Goal: Information Seeking & Learning: Learn about a topic

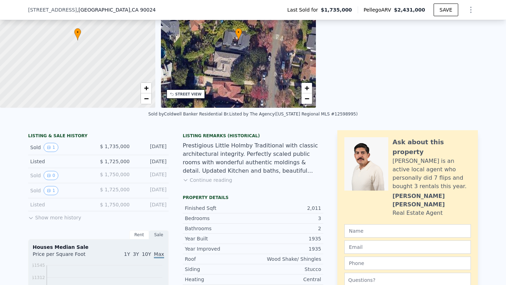
scroll to position [93, 0]
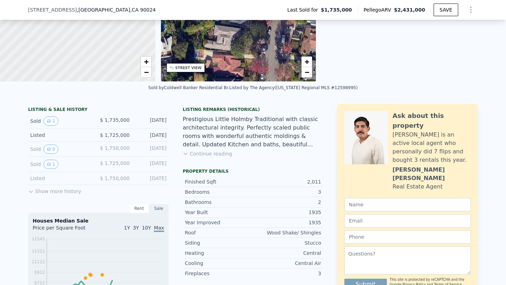
click at [65, 191] on button "Show more history" at bounding box center [54, 190] width 53 height 10
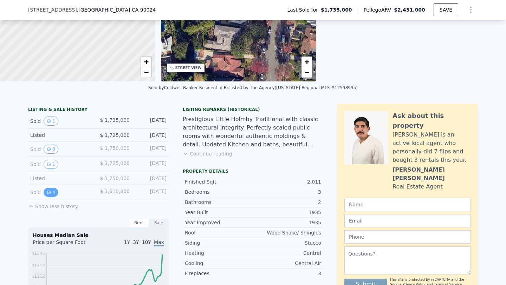
click at [48, 191] on icon "View historical data" at bounding box center [48, 192] width 3 height 3
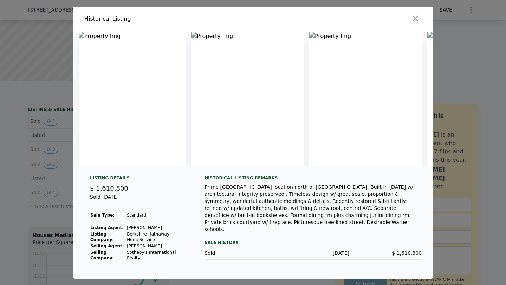
click at [94, 37] on img at bounding box center [132, 99] width 107 height 135
click at [256, 64] on img at bounding box center [247, 99] width 112 height 135
click at [372, 46] on img at bounding box center [365, 99] width 112 height 135
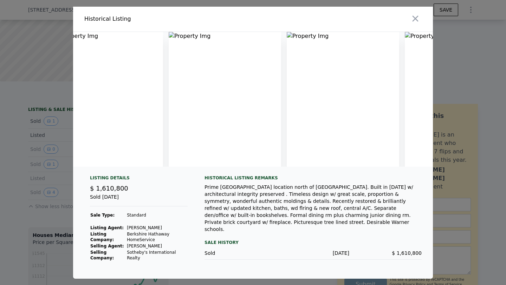
scroll to position [0, 0]
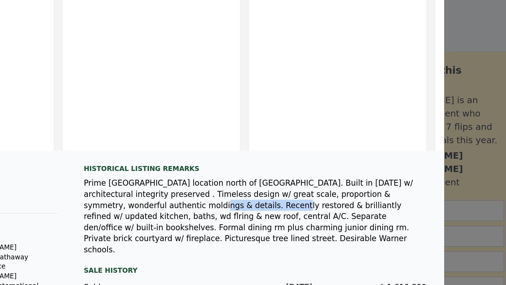
drag, startPoint x: 202, startPoint y: 200, endPoint x: 252, endPoint y: 200, distance: 50.2
click at [252, 200] on div "Listing Details $ 1,610,800 Sold [DATE] Sale Type: Standard Listing Agent: [PER…" at bounding box center [253, 227] width 360 height 104
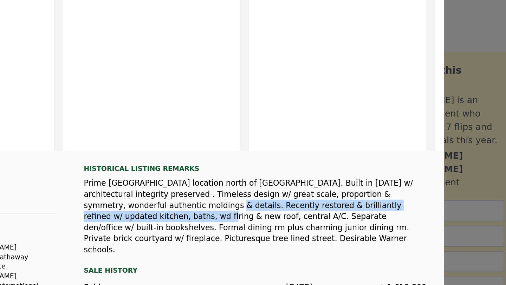
drag, startPoint x: 394, startPoint y: 200, endPoint x: 215, endPoint y: 203, distance: 179.9
click at [215, 203] on div "Prime [GEOGRAPHIC_DATA] location north of [GEOGRAPHIC_DATA]. Built in [DATE] w/…" at bounding box center [312, 208] width 217 height 49
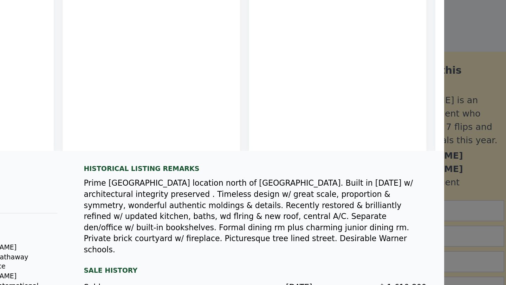
click at [215, 204] on div "Prime [GEOGRAPHIC_DATA] location north of [GEOGRAPHIC_DATA]. Built in [DATE] w/…" at bounding box center [312, 208] width 217 height 49
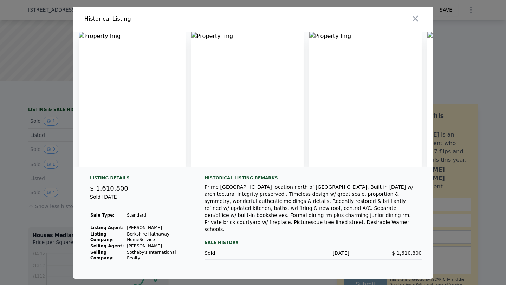
click at [418, 15] on icon "button" at bounding box center [415, 19] width 10 height 10
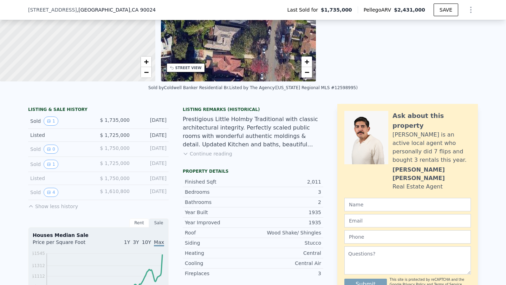
click at [33, 191] on div "Sold 4" at bounding box center [61, 192] width 63 height 9
click at [33, 175] on div "Listed" at bounding box center [61, 178] width 63 height 7
click at [50, 164] on icon "View historical data" at bounding box center [48, 164] width 3 height 3
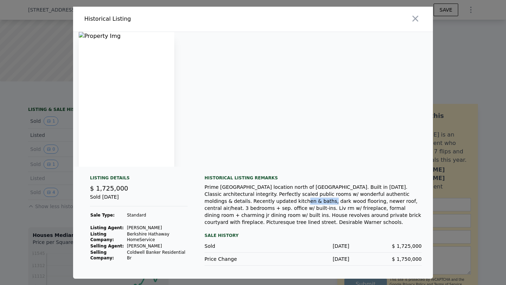
drag, startPoint x: 249, startPoint y: 200, endPoint x: 275, endPoint y: 200, distance: 26.7
click at [275, 200] on div "Prime [GEOGRAPHIC_DATA] location north of [GEOGRAPHIC_DATA]. Built in [DATE]. C…" at bounding box center [312, 205] width 217 height 42
drag, startPoint x: 291, startPoint y: 199, endPoint x: 311, endPoint y: 199, distance: 19.7
click at [311, 199] on div "Prime [GEOGRAPHIC_DATA] location north of [GEOGRAPHIC_DATA]. Built in [DATE]. C…" at bounding box center [312, 205] width 217 height 42
drag, startPoint x: 292, startPoint y: 201, endPoint x: 309, endPoint y: 202, distance: 17.6
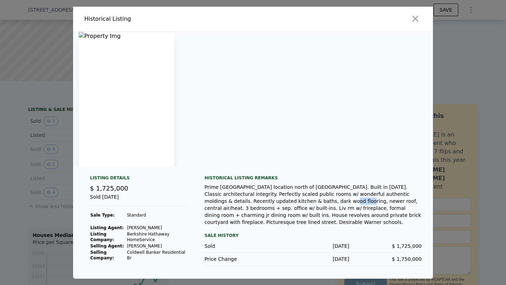
click at [309, 202] on div "Prime [GEOGRAPHIC_DATA] location north of [GEOGRAPHIC_DATA]. Built in [DATE]. C…" at bounding box center [312, 205] width 217 height 42
click at [415, 18] on icon "button" at bounding box center [415, 18] width 6 height 6
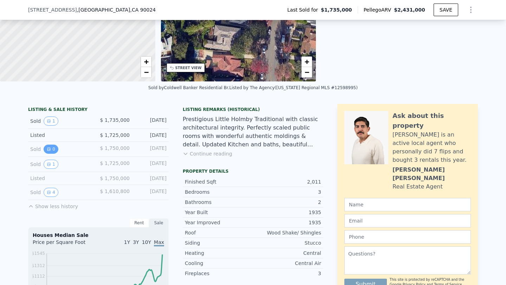
click at [51, 150] on button "0" at bounding box center [51, 149] width 15 height 9
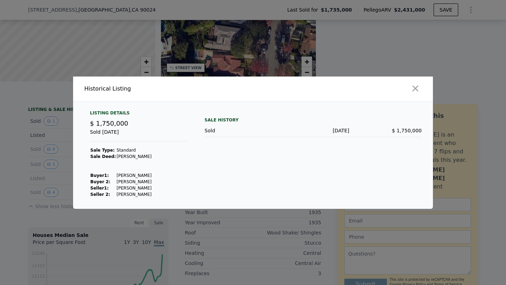
drag, startPoint x: 117, startPoint y: 132, endPoint x: 161, endPoint y: 131, distance: 43.2
click at [161, 131] on div "Sold [DATE]" at bounding box center [139, 135] width 98 height 13
click at [418, 92] on icon "button" at bounding box center [415, 89] width 10 height 10
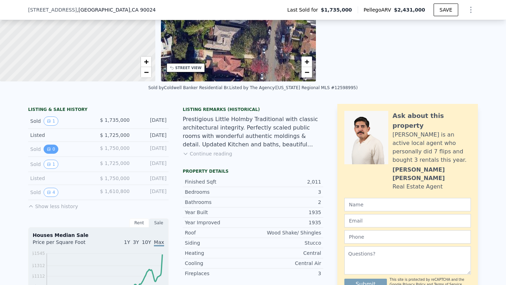
click at [49, 151] on icon "View historical data" at bounding box center [48, 149] width 3 height 3
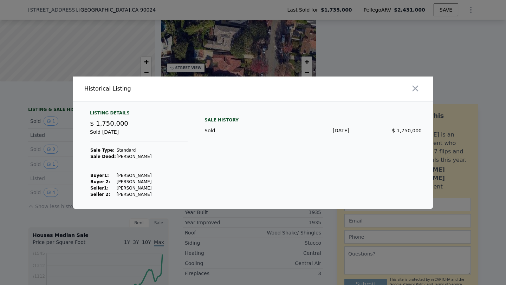
click at [417, 89] on icon "button" at bounding box center [415, 89] width 10 height 10
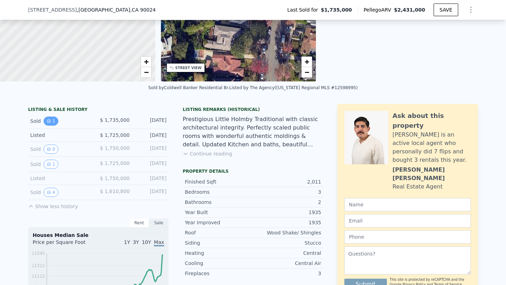
click at [50, 122] on icon "View historical data" at bounding box center [49, 121] width 4 height 4
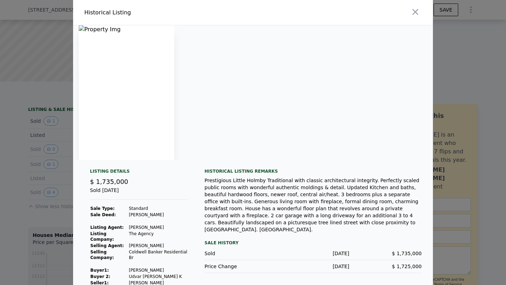
scroll to position [18, 0]
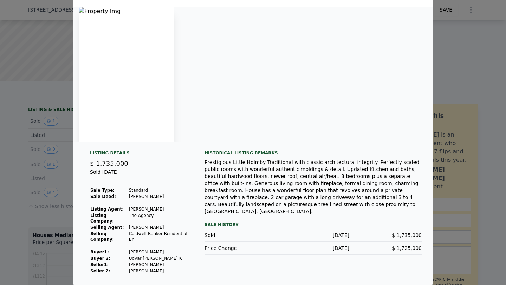
drag, startPoint x: 146, startPoint y: 252, endPoint x: 161, endPoint y: 252, distance: 14.1
click at [161, 252] on td "[PERSON_NAME]" at bounding box center [158, 252] width 59 height 6
click at [133, 252] on td "[PERSON_NAME]" at bounding box center [158, 252] width 59 height 6
drag, startPoint x: 135, startPoint y: 268, endPoint x: 162, endPoint y: 270, distance: 26.7
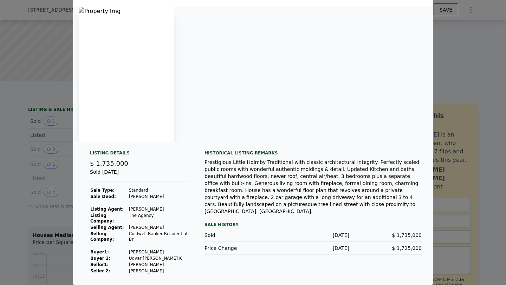
click at [162, 270] on td "[PERSON_NAME]" at bounding box center [158, 271] width 59 height 6
drag, startPoint x: 131, startPoint y: 251, endPoint x: 175, endPoint y: 258, distance: 44.1
click at [175, 258] on tbody "Sale Type: Standard Sale Deed: [PERSON_NAME] Listing Agent: [PERSON_NAME] Listi…" at bounding box center [139, 230] width 98 height 87
drag, startPoint x: 249, startPoint y: 176, endPoint x: 269, endPoint y: 176, distance: 20.0
click at [269, 176] on div "Prestigious Little Holmby Traditional with classic architectural integrity. Per…" at bounding box center [312, 187] width 217 height 56
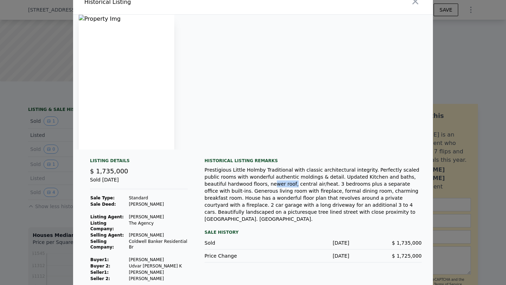
scroll to position [11, 0]
click at [417, 6] on button "button" at bounding box center [415, 1] width 13 height 13
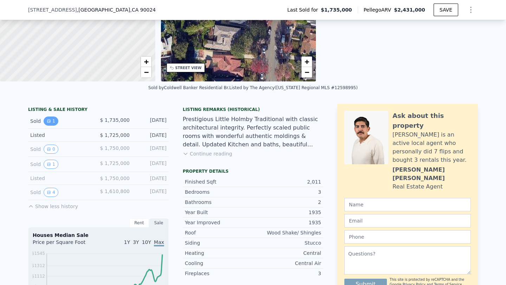
click at [50, 121] on icon "View historical data" at bounding box center [49, 121] width 4 height 4
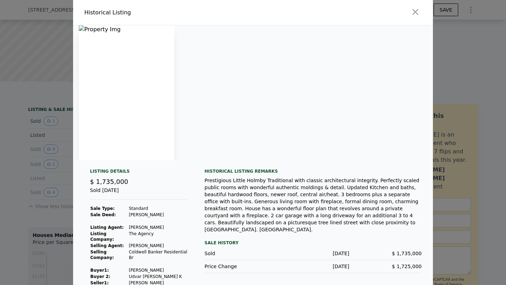
scroll to position [18, 0]
